Goal: Check status: Check status

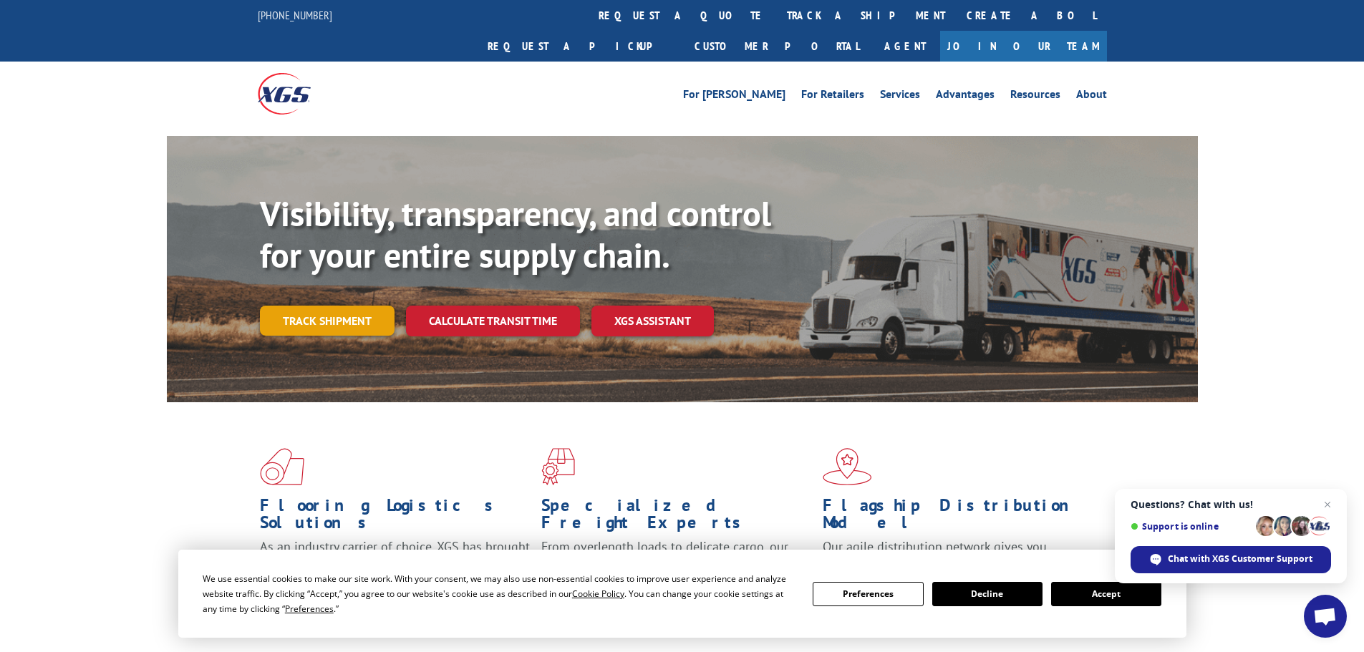
click at [298, 306] on link "Track shipment" at bounding box center [327, 321] width 135 height 30
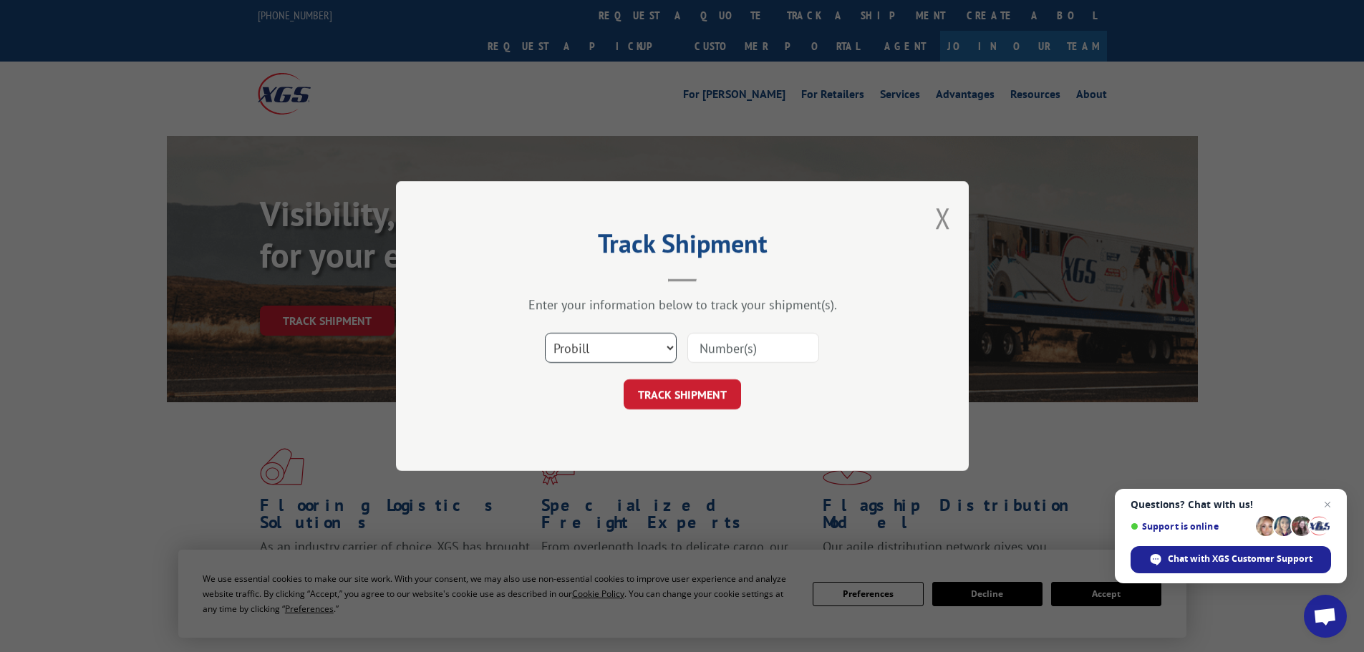
click at [590, 358] on select "Select category... Probill BOL PO" at bounding box center [611, 348] width 132 height 30
select select "po"
click at [545, 333] on select "Select category... Probill BOL PO" at bounding box center [611, 348] width 132 height 30
drag, startPoint x: 742, startPoint y: 344, endPoint x: 735, endPoint y: 357, distance: 15.4
paste input "29522282"
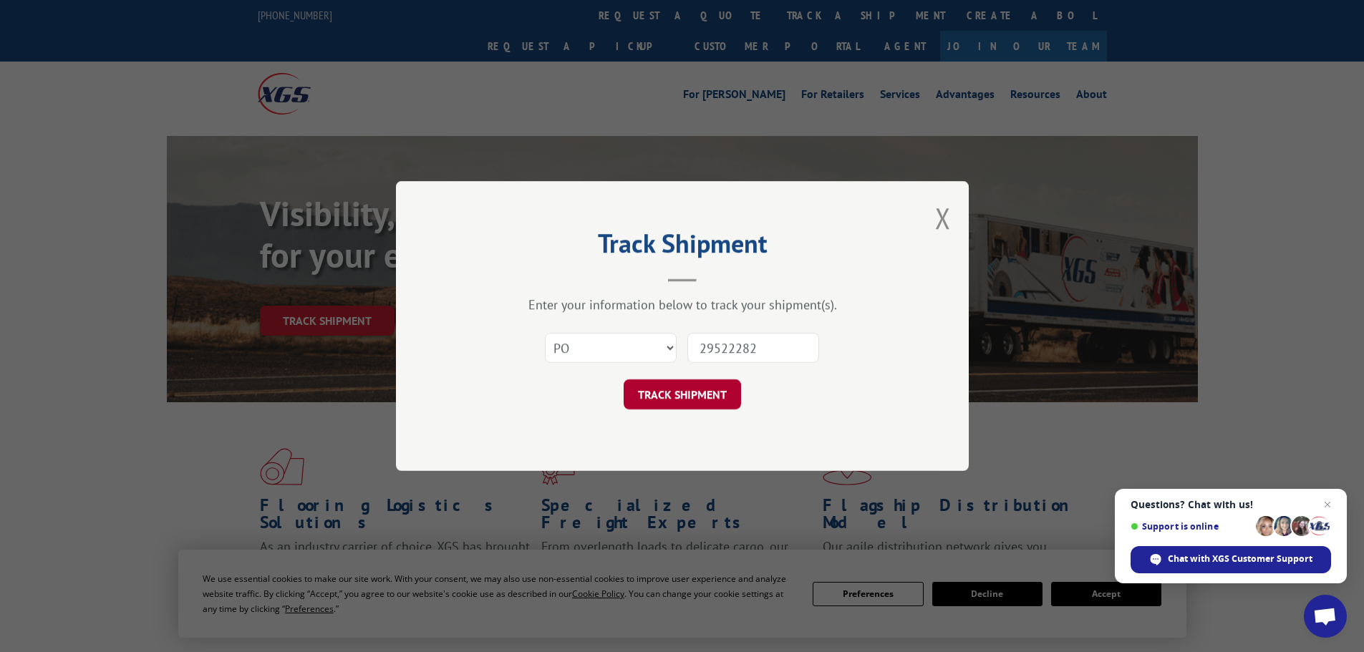
type input "29522282"
click at [705, 392] on button "TRACK SHIPMENT" at bounding box center [682, 395] width 117 height 30
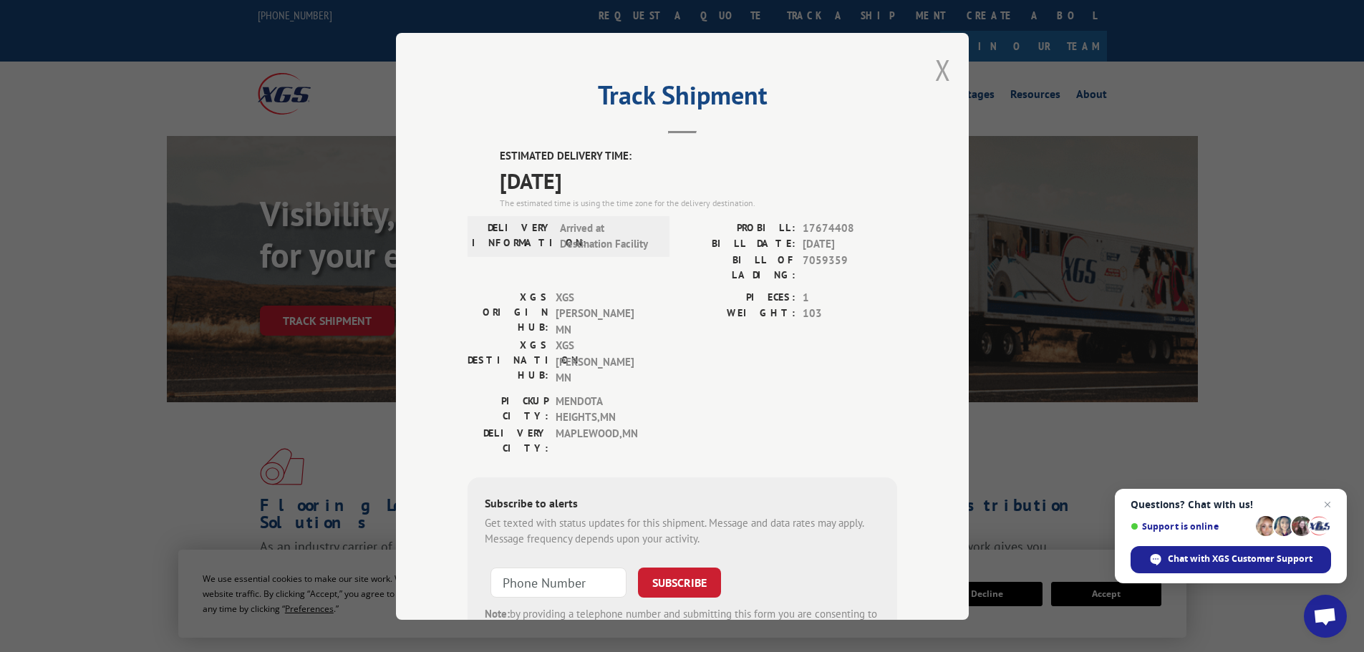
drag, startPoint x: 935, startPoint y: 68, endPoint x: 935, endPoint y: 57, distance: 10.7
click at [935, 67] on button "Close modal" at bounding box center [943, 70] width 16 height 38
